Goal: Transaction & Acquisition: Purchase product/service

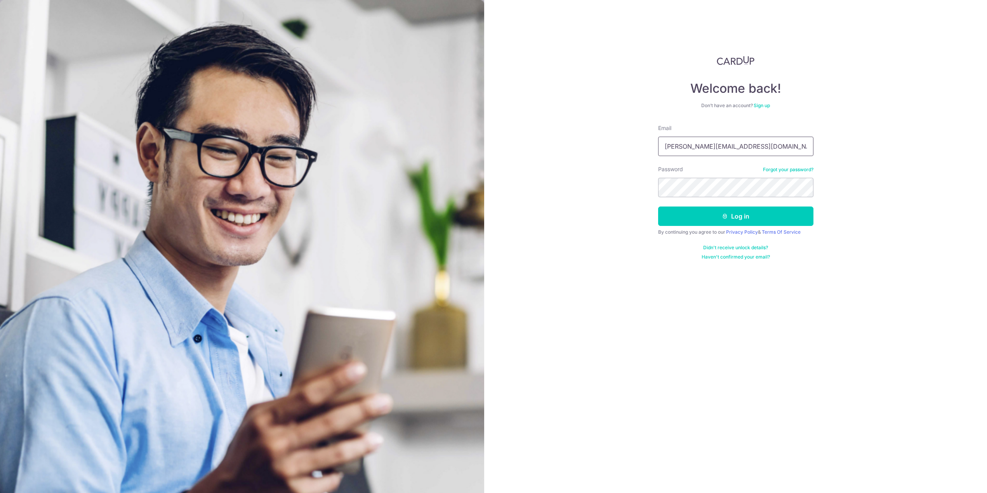
click at [722, 146] on input "[PERSON_NAME][EMAIL_ADDRESS][DOMAIN_NAME]" at bounding box center [735, 146] width 155 height 19
type input "[EMAIL_ADDRESS][DOMAIN_NAME]"
click at [719, 213] on button "Log in" at bounding box center [735, 216] width 155 height 19
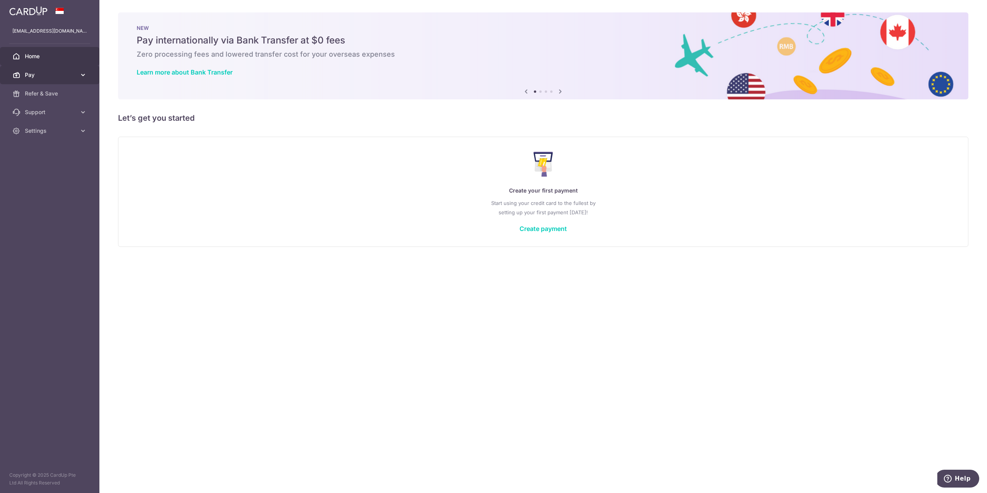
click at [71, 73] on span "Pay" at bounding box center [50, 75] width 51 height 8
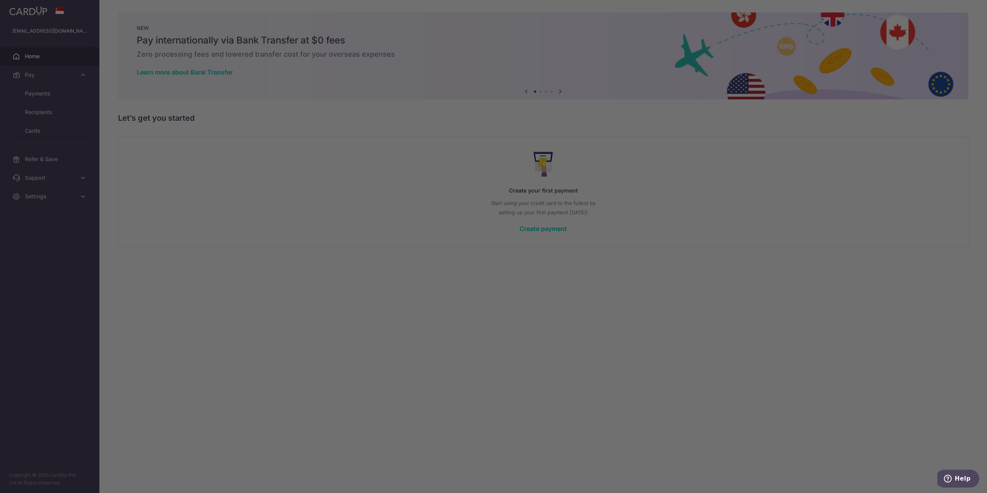
click at [501, 359] on div at bounding box center [498, 249] width 997 height 498
click at [285, 166] on div at bounding box center [498, 249] width 997 height 498
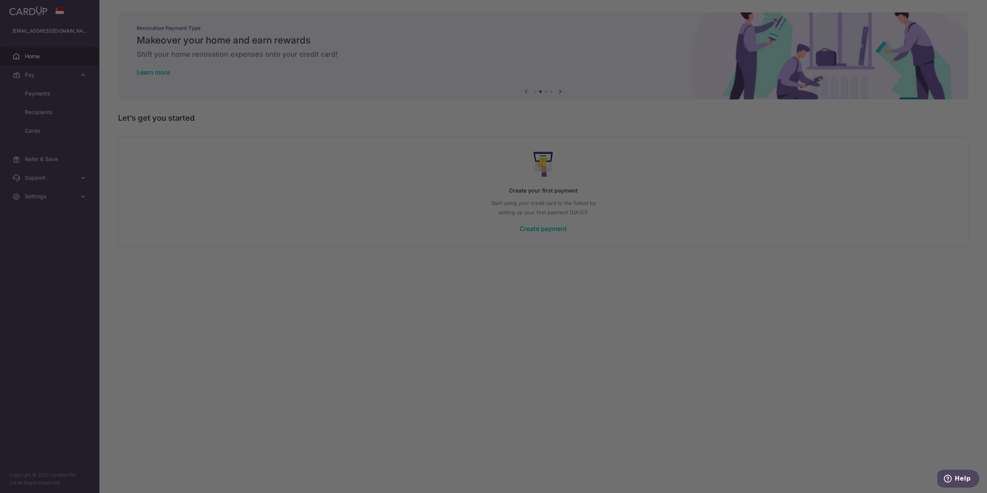
click at [313, 142] on div at bounding box center [498, 249] width 997 height 498
click at [660, 224] on div at bounding box center [498, 249] width 997 height 498
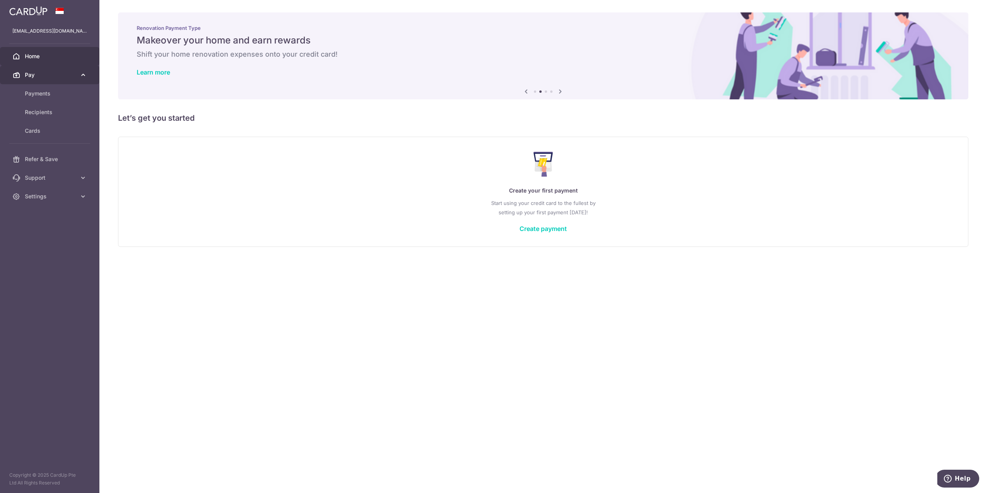
click at [54, 77] on span "Pay" at bounding box center [50, 75] width 51 height 8
click at [75, 75] on span "Pay" at bounding box center [50, 75] width 51 height 8
click at [56, 92] on span "Payments" at bounding box center [50, 94] width 51 height 8
